Goal: Information Seeking & Learning: Check status

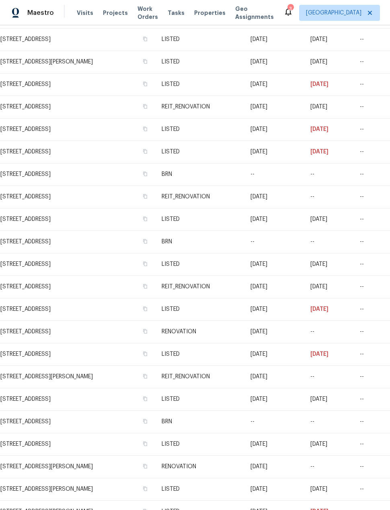
scroll to position [594, 0]
click at [74, 309] on td "[STREET_ADDRESS]" at bounding box center [77, 309] width 155 height 22
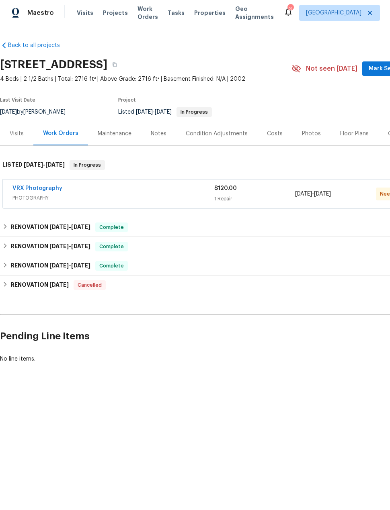
click at [143, 11] on span "Work Orders" at bounding box center [147, 13] width 20 height 16
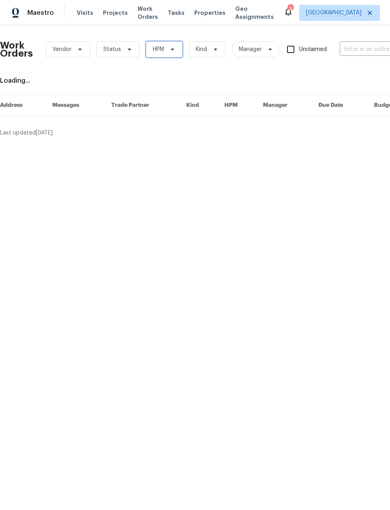
click at [161, 57] on span "HPM" at bounding box center [164, 49] width 37 height 16
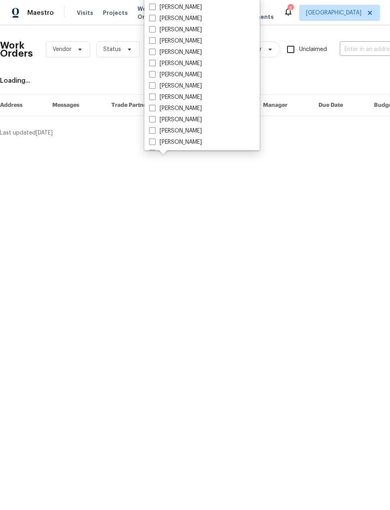
scroll to position [29, 0]
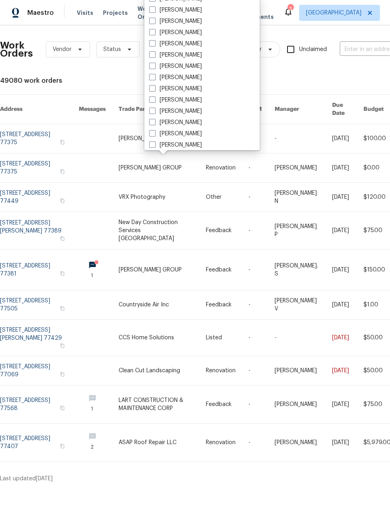
click at [151, 124] on span at bounding box center [152, 122] width 6 height 6
click at [151, 124] on input "[PERSON_NAME]" at bounding box center [151, 120] width 5 height 5
checkbox input "true"
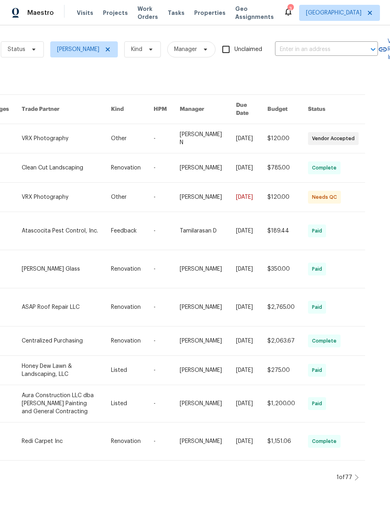
scroll to position [0, 95]
click at [28, 56] on span "Status" at bounding box center [23, 49] width 43 height 16
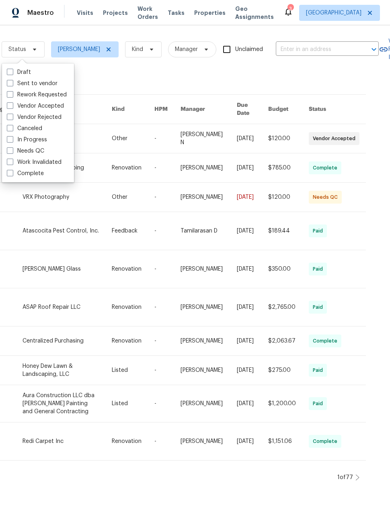
click at [51, 87] on label "Sent to vendor" at bounding box center [32, 84] width 51 height 8
click at [12, 85] on input "Sent to vendor" at bounding box center [9, 82] width 5 height 5
checkbox input "true"
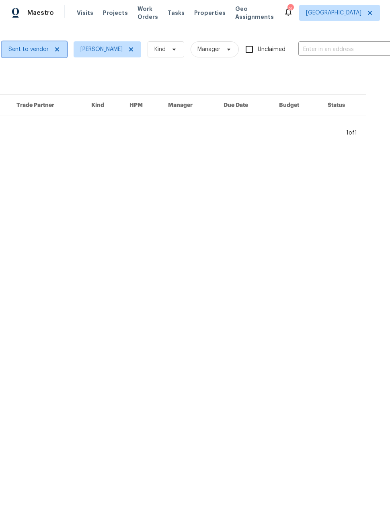
click at [39, 51] on span "Sent to vendor" at bounding box center [28, 49] width 40 height 8
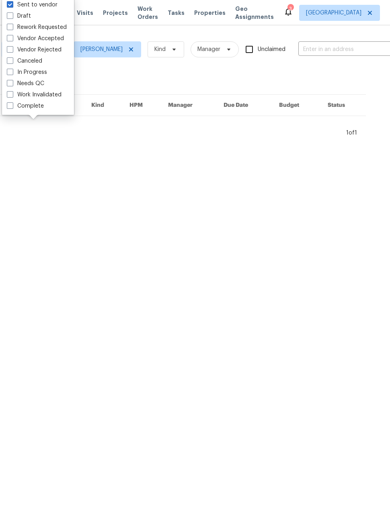
click at [48, 41] on label "Vendor Accepted" at bounding box center [35, 39] width 57 height 8
click at [12, 40] on input "Vendor Accepted" at bounding box center [9, 37] width 5 height 5
checkbox input "true"
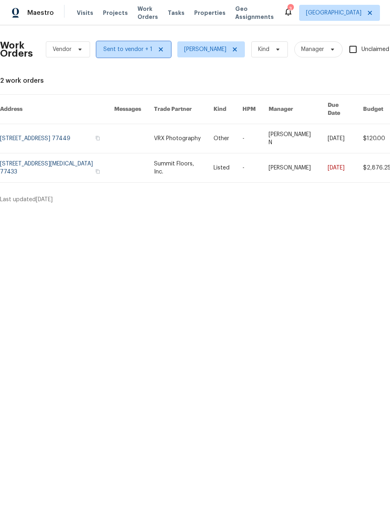
click at [113, 56] on span "Sent to vendor + 1" at bounding box center [133, 49] width 74 height 16
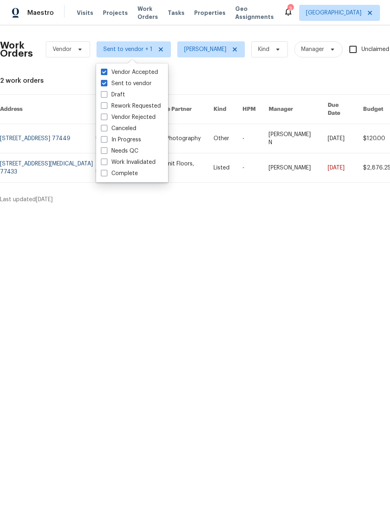
click at [103, 141] on span at bounding box center [104, 139] width 6 height 6
click at [103, 141] on input "In Progress" at bounding box center [103, 138] width 5 height 5
checkbox input "true"
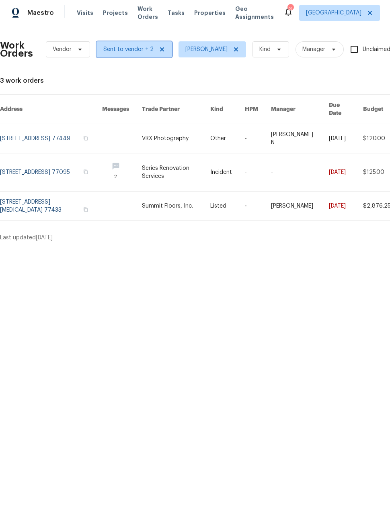
click at [129, 48] on span "Sent to vendor + 2" at bounding box center [128, 49] width 50 height 8
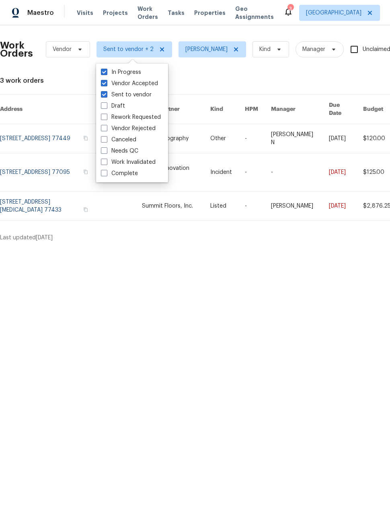
click at [98, 154] on div "Needs QC" at bounding box center [131, 150] width 67 height 11
click at [104, 150] on span at bounding box center [104, 150] width 6 height 6
click at [104, 150] on input "Needs QC" at bounding box center [103, 149] width 5 height 5
checkbox input "true"
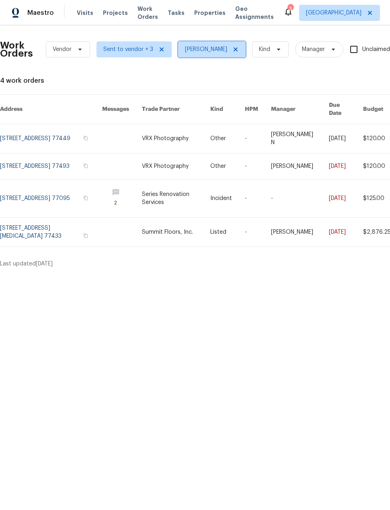
click at [237, 49] on icon at bounding box center [235, 49] width 4 height 4
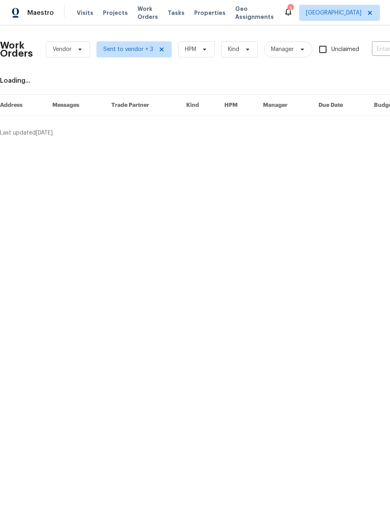
click at [197, 16] on span "Properties" at bounding box center [209, 13] width 31 height 8
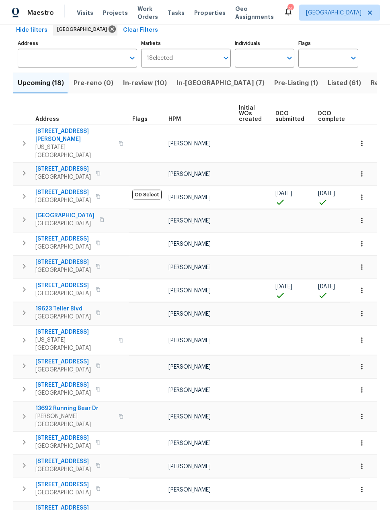
scroll to position [41, 0]
click at [192, 78] on span "In-[GEOGRAPHIC_DATA] (7)" at bounding box center [220, 83] width 88 height 11
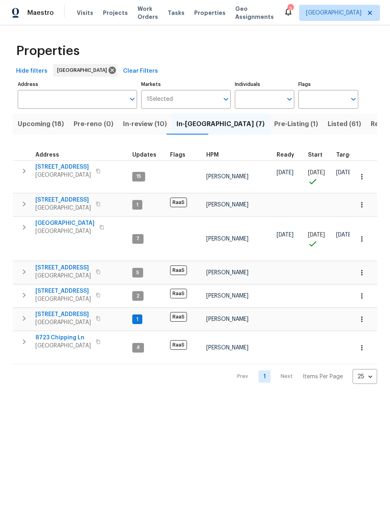
click at [274, 129] on span "Pre-Listing (1)" at bounding box center [296, 123] width 44 height 11
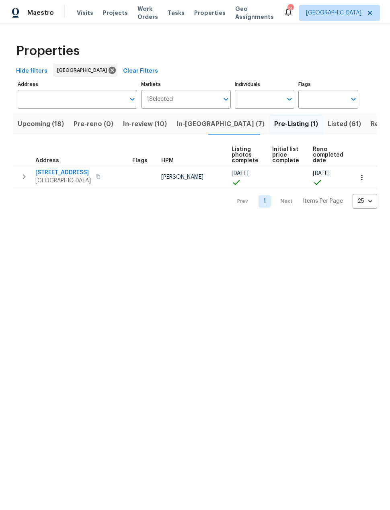
click at [327, 128] on span "Listed (61)" at bounding box center [343, 123] width 33 height 11
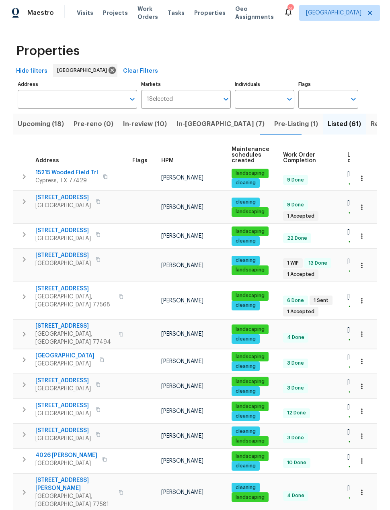
click at [96, 103] on input "Address" at bounding box center [71, 99] width 107 height 19
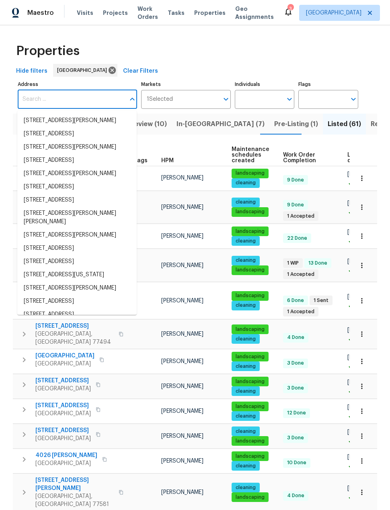
click at [281, 106] on input "Individuals" at bounding box center [259, 99] width 48 height 19
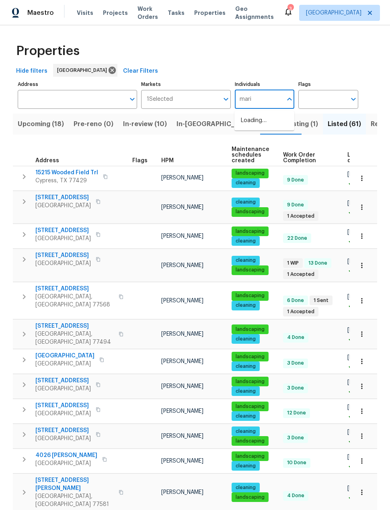
type input "[PERSON_NAME]"
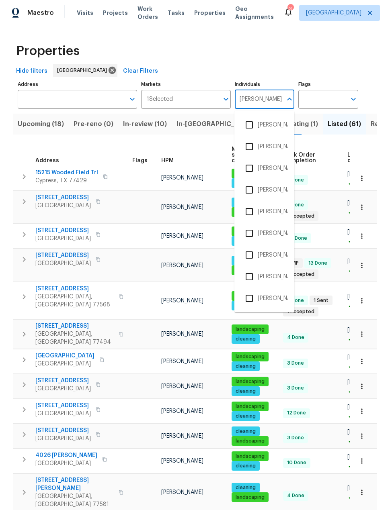
click at [245, 300] on input "checkbox" at bounding box center [249, 298] width 17 height 17
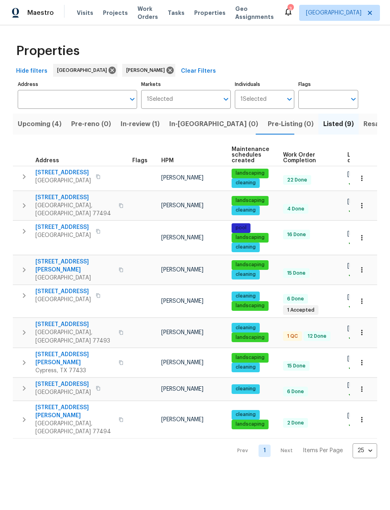
click at [363, 126] on span "Resale (5)" at bounding box center [378, 123] width 31 height 11
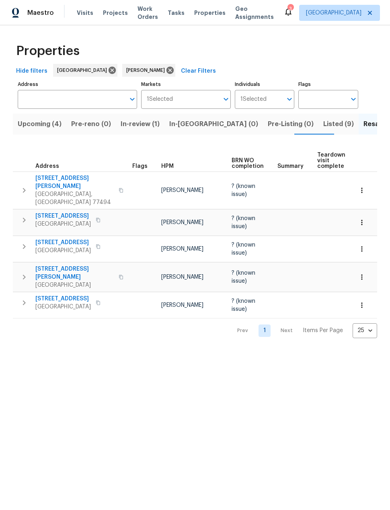
click at [323, 130] on span "Listed (9)" at bounding box center [338, 123] width 31 height 11
